Goal: Task Accomplishment & Management: Use online tool/utility

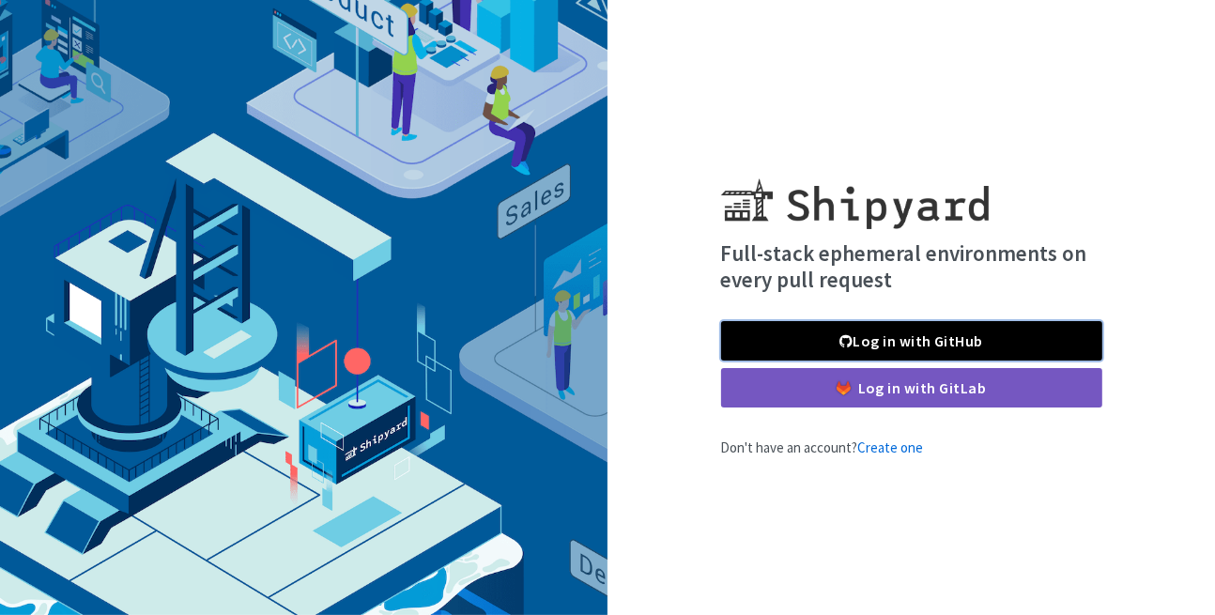
click at [741, 355] on link "Log in with GitHub" at bounding box center [911, 340] width 381 height 39
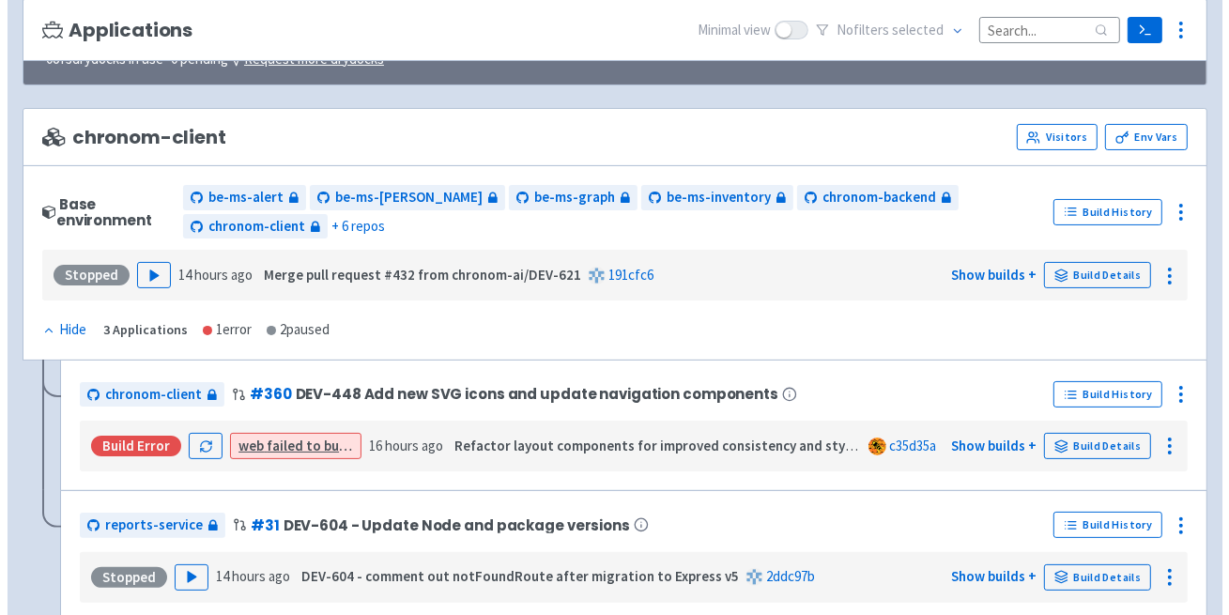
scroll to position [171, 0]
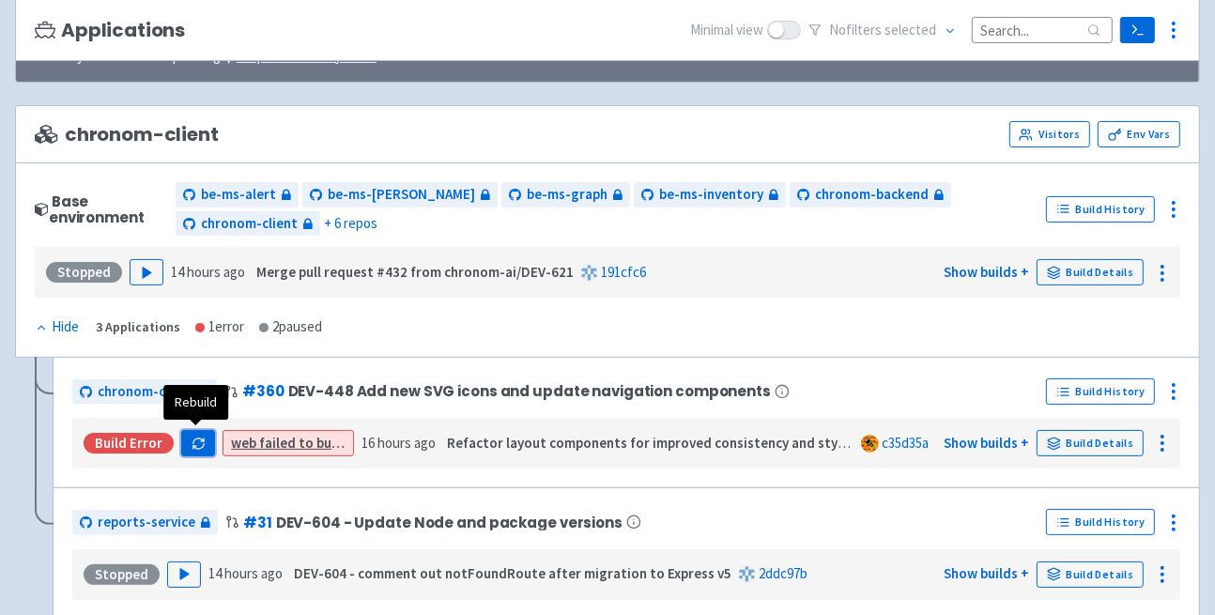
click at [200, 437] on icon "button" at bounding box center [199, 444] width 14 height 14
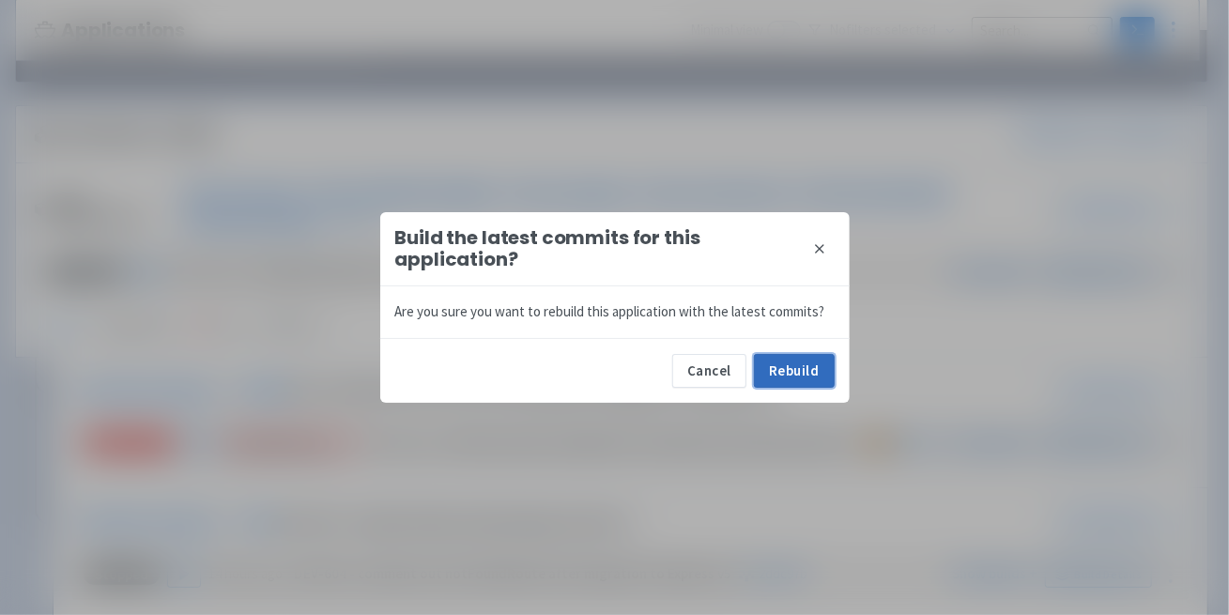
click at [764, 365] on button "Rebuild" at bounding box center [794, 371] width 81 height 34
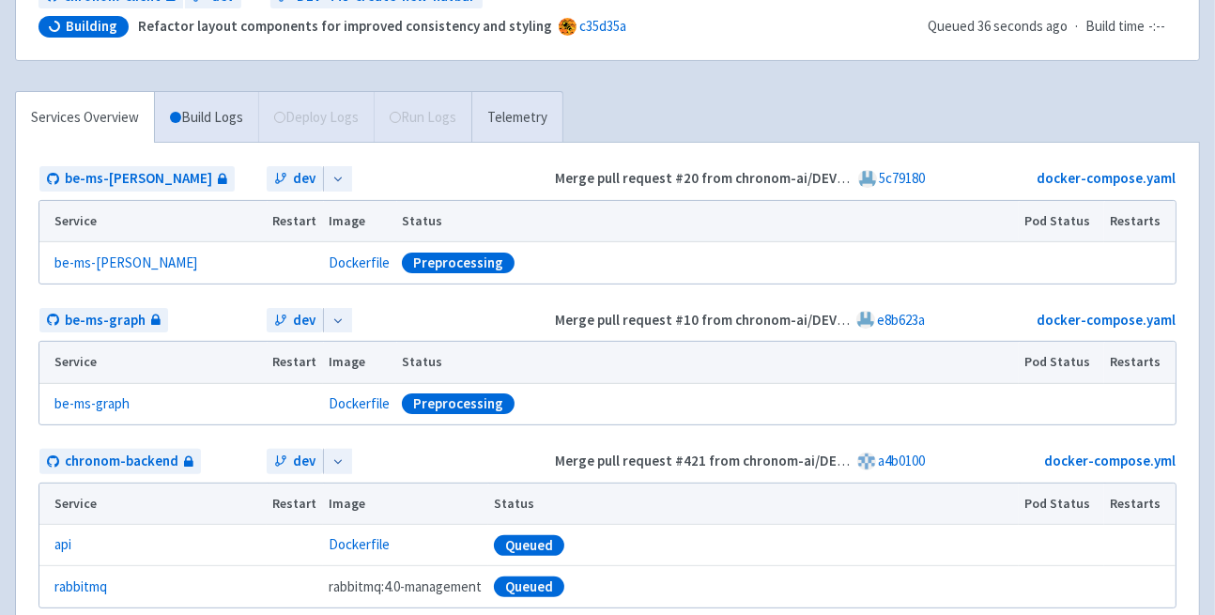
scroll to position [267, 0]
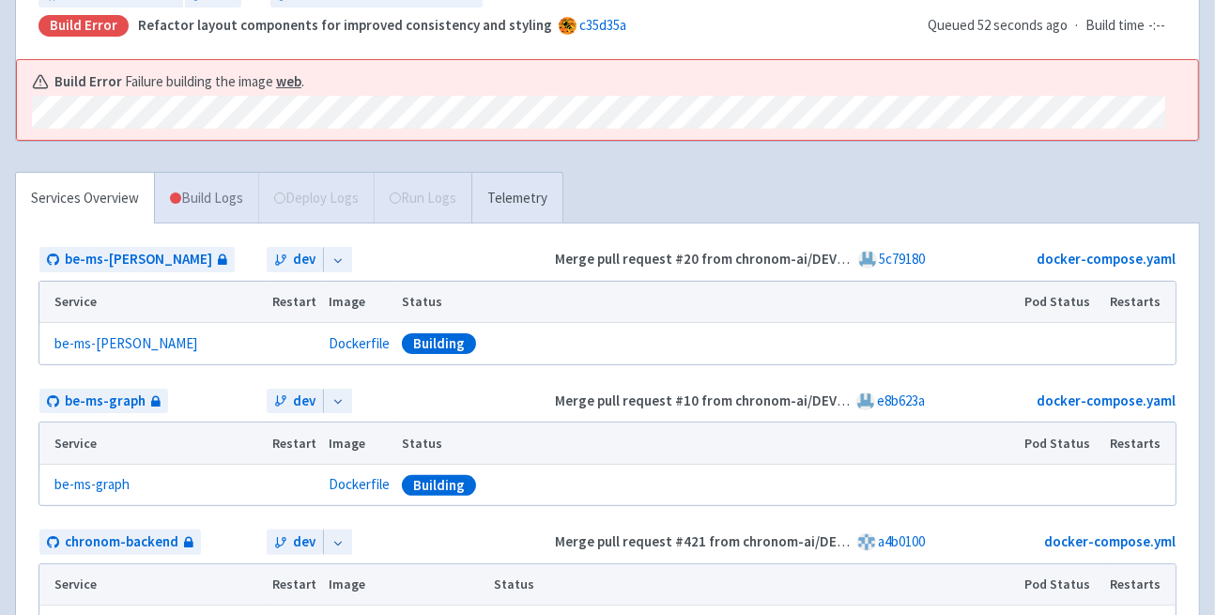
click at [197, 193] on link "Build Logs" at bounding box center [206, 199] width 103 height 52
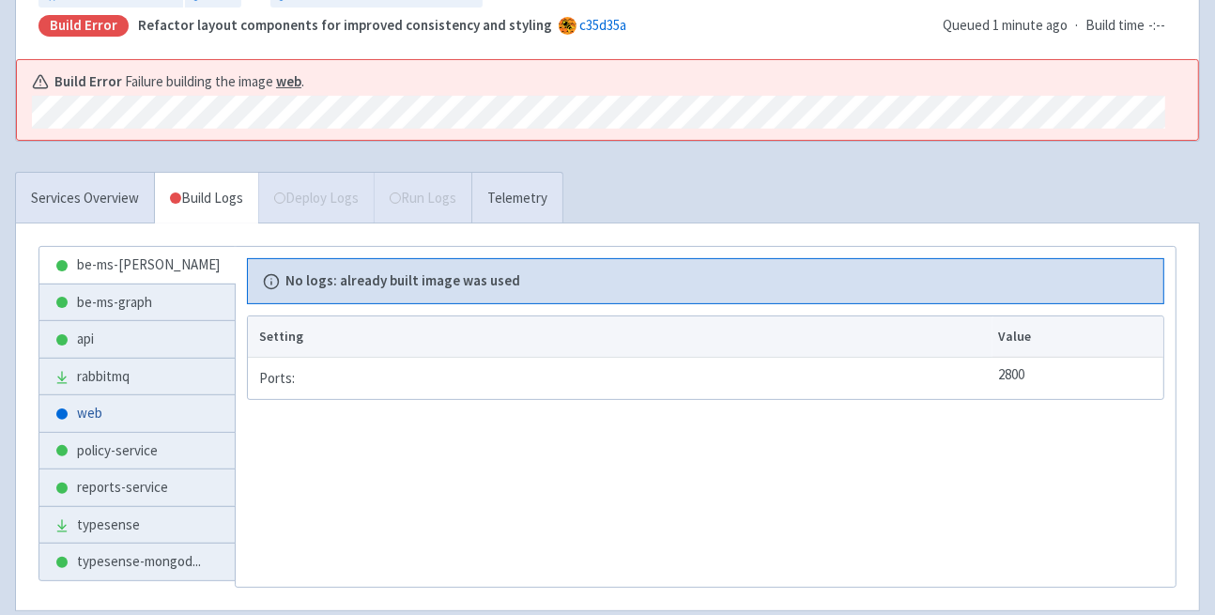
click at [113, 414] on link "web" at bounding box center [136, 413] width 195 height 37
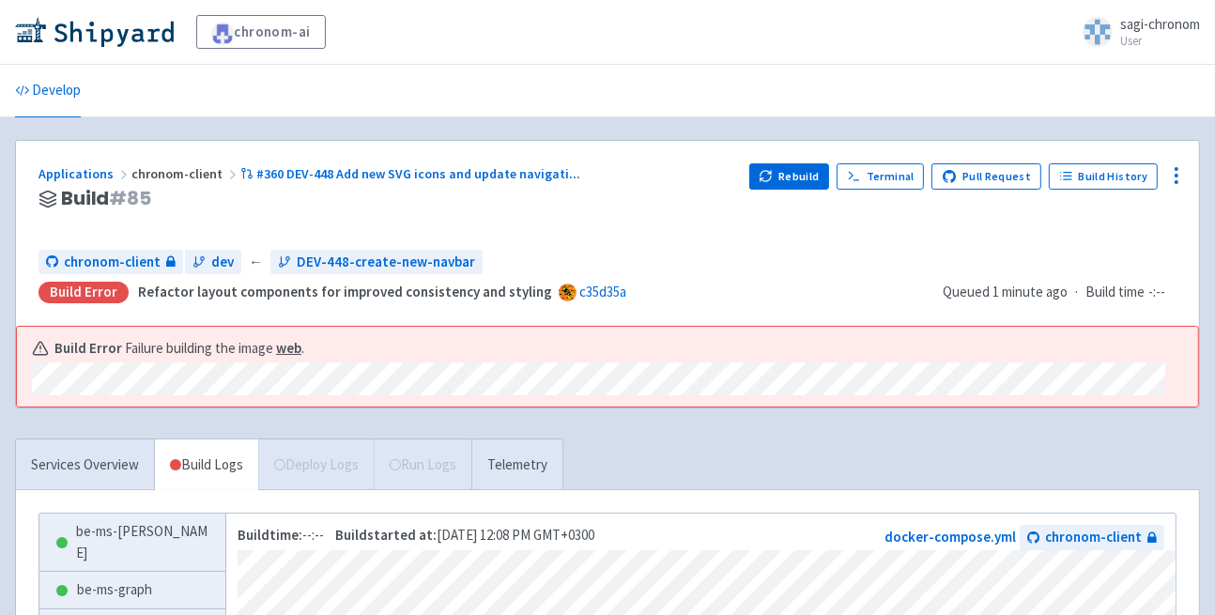
scroll to position [2, 0]
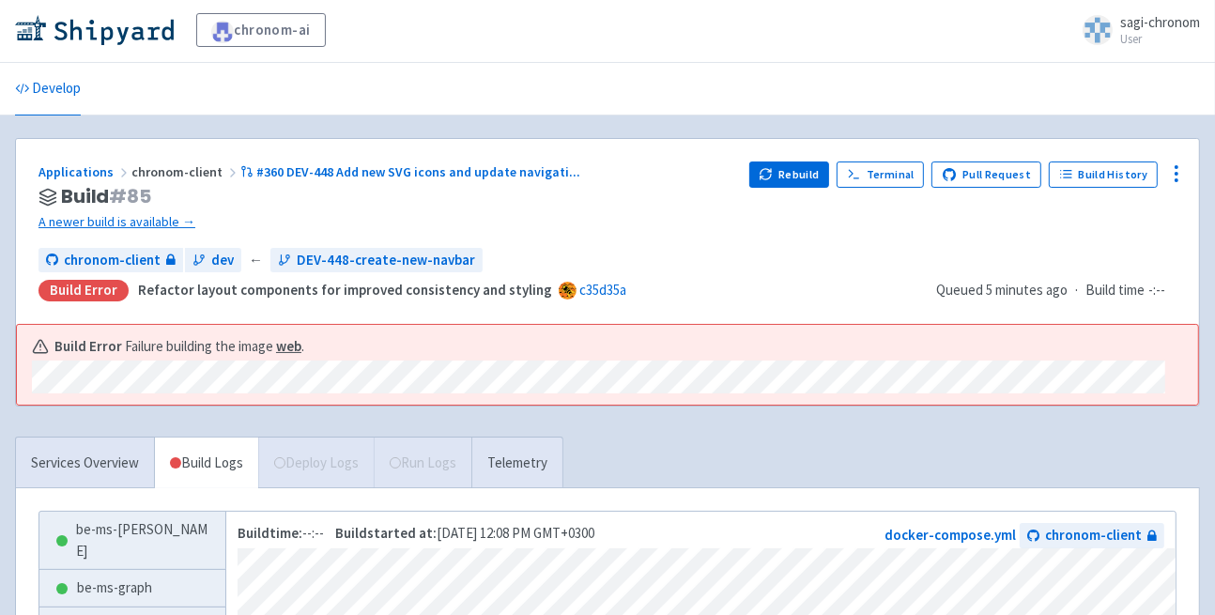
click at [423, 100] on ul "Develop" at bounding box center [608, 89] width 1208 height 52
click at [122, 215] on link "A newer build is available →" at bounding box center [386, 222] width 696 height 22
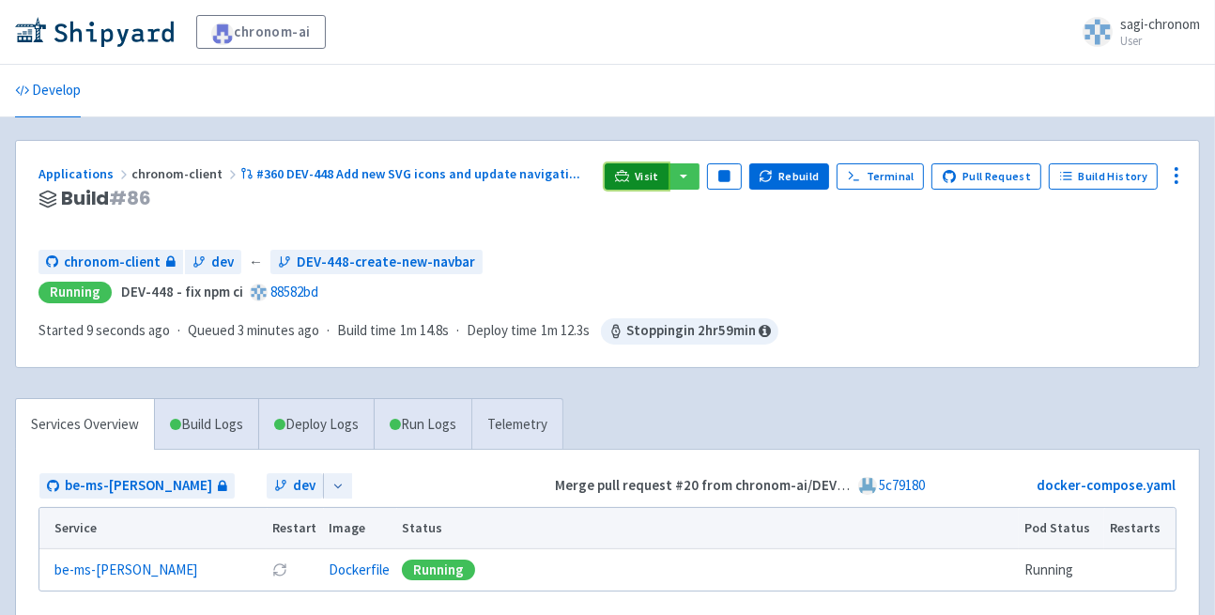
click at [659, 172] on span "Visit" at bounding box center [647, 176] width 24 height 15
click at [439, 415] on link "Run Logs" at bounding box center [423, 425] width 98 height 52
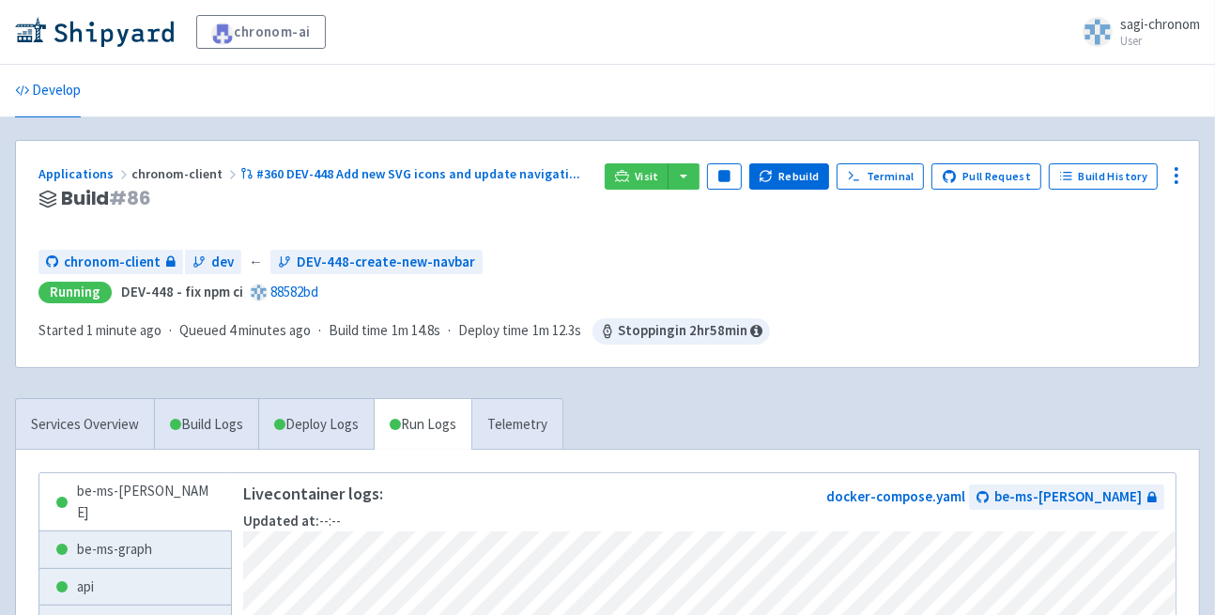
scroll to position [342, 0]
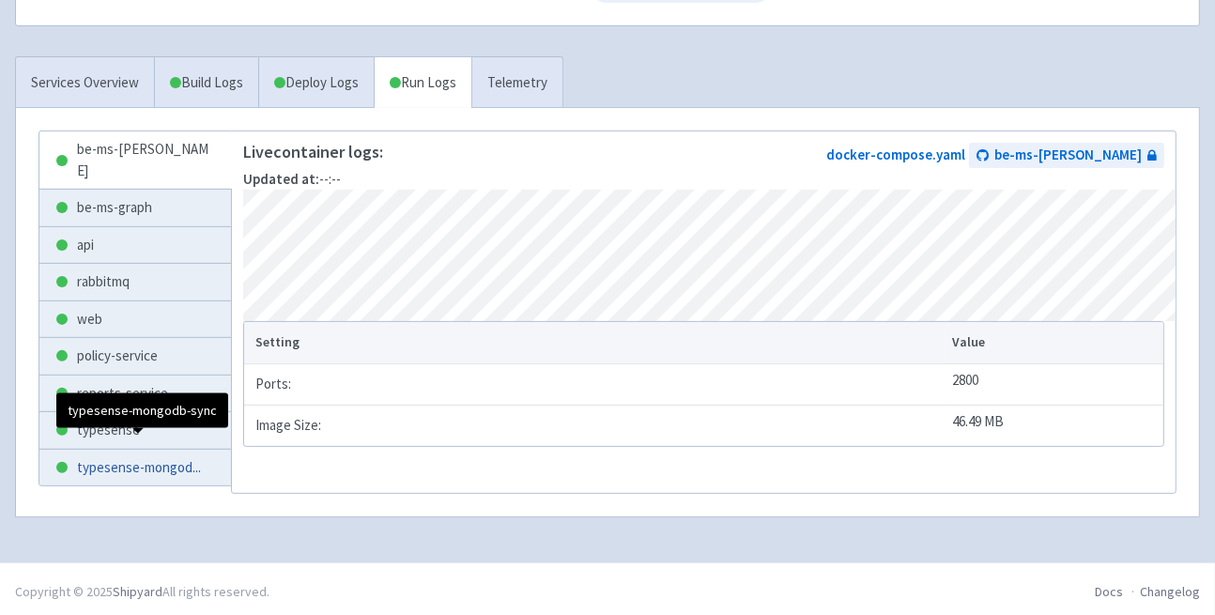
click at [119, 457] on span "typesense-mongod ..." at bounding box center [139, 468] width 124 height 22
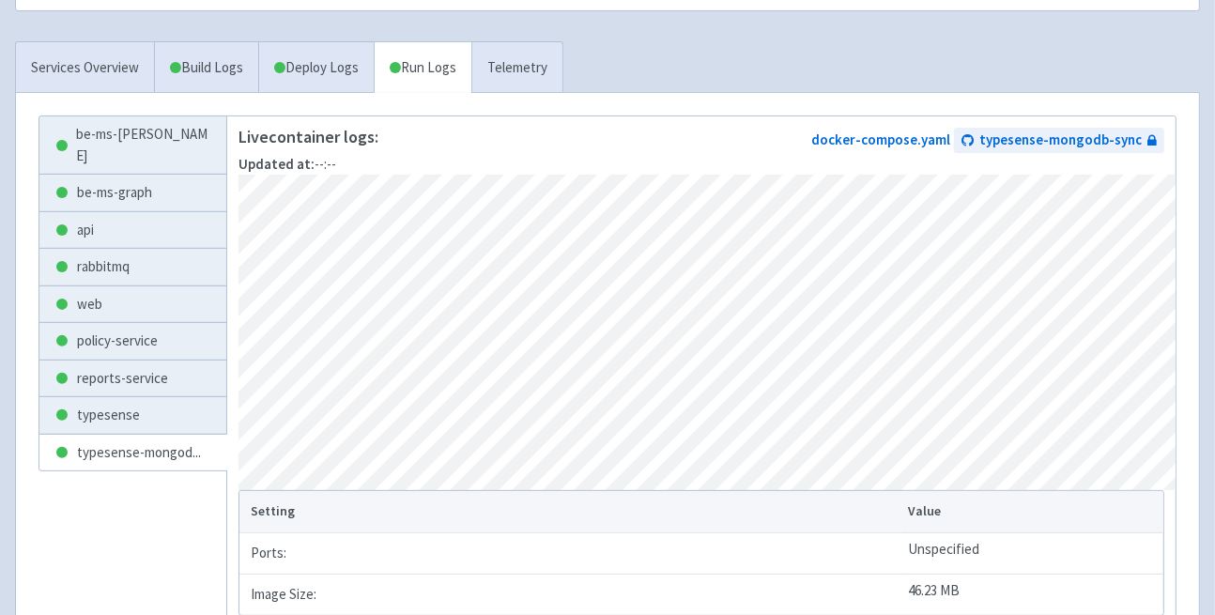
scroll to position [357, 0]
